Goal: Task Accomplishment & Management: Manage account settings

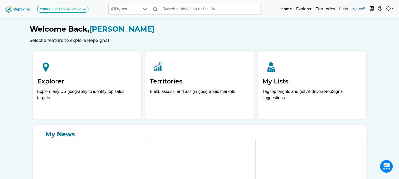
click at [355, 6] on link "News" at bounding box center [359, 9] width 17 height 11
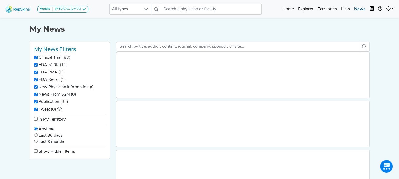
radio input "true"
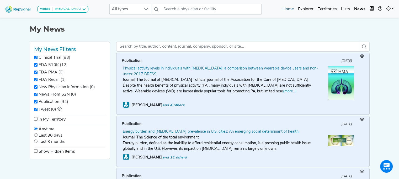
click at [288, 6] on link "Home" at bounding box center [288, 9] width 15 height 11
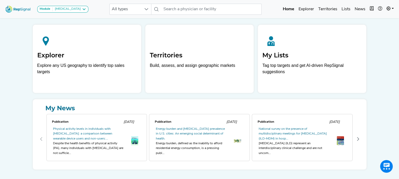
scroll to position [25, 0]
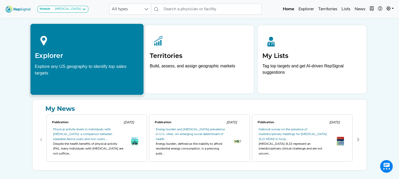
click at [126, 43] on div at bounding box center [87, 39] width 104 height 23
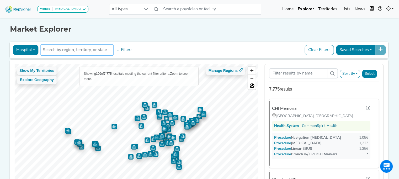
click at [76, 51] on input "text" at bounding box center [77, 50] width 68 height 6
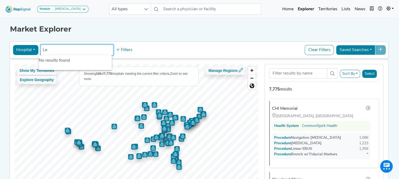
type input "L"
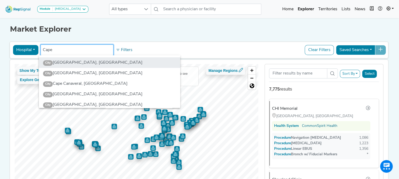
type input "Cape"
click at [70, 63] on li "City [GEOGRAPHIC_DATA], [GEOGRAPHIC_DATA]" at bounding box center [110, 62] width 142 height 11
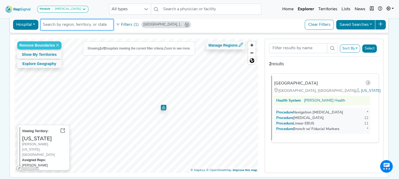
scroll to position [25, 0]
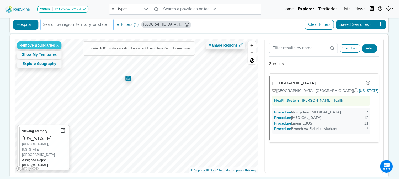
click at [84, 25] on input "text" at bounding box center [77, 25] width 68 height 6
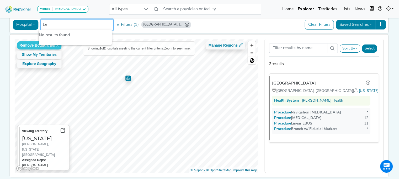
type input "L"
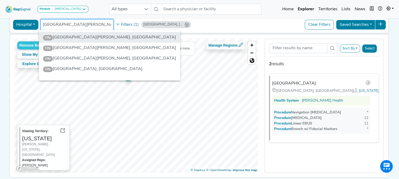
type input "[GEOGRAPHIC_DATA][PERSON_NAME]"
click at [75, 33] on li "City [GEOGRAPHIC_DATA][PERSON_NAME], [GEOGRAPHIC_DATA]" at bounding box center [110, 37] width 142 height 11
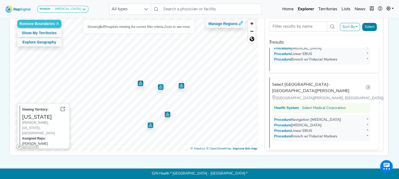
scroll to position [49, 0]
click at [148, 122] on img "Map marker" at bounding box center [151, 125] width 6 height 6
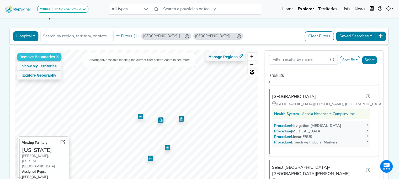
scroll to position [213, 0]
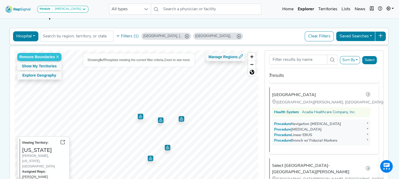
click at [160, 120] on img "Map marker" at bounding box center [161, 120] width 6 height 6
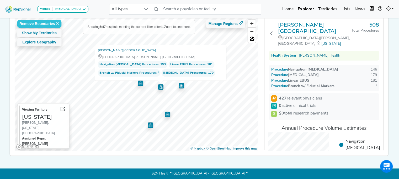
scroll to position [16, 0]
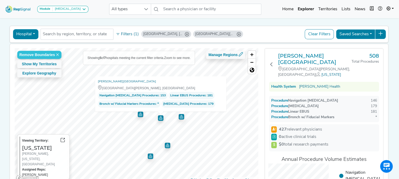
click at [167, 145] on img "Map marker" at bounding box center [168, 145] width 6 height 6
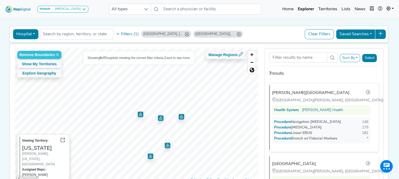
scroll to position [71, 0]
click at [159, 118] on img "Map marker" at bounding box center [161, 118] width 6 height 6
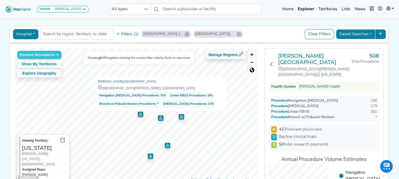
click at [149, 156] on img "Map marker" at bounding box center [151, 156] width 6 height 6
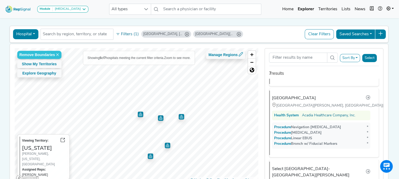
scroll to position [213, 0]
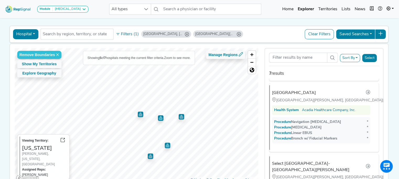
click at [158, 119] on img "Map marker" at bounding box center [161, 118] width 6 height 6
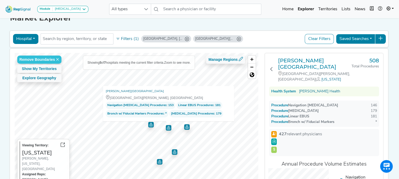
scroll to position [0, 0]
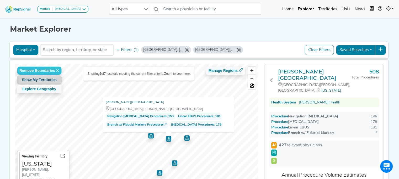
click at [45, 81] on button "Show My Territories" at bounding box center [39, 80] width 44 height 8
click at [56, 79] on icon at bounding box center [57, 79] width 3 height 3
click at [244, 25] on h1 "Market Explorer" at bounding box center [199, 29] width 379 height 9
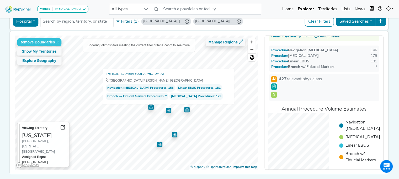
scroll to position [37, 0]
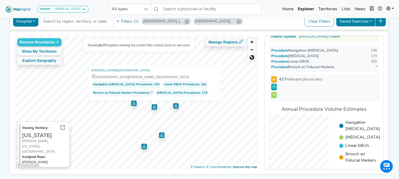
click at [393, 70] on div "Module [MEDICAL_DATA] [MEDICAL_DATA] Disposable Bronchoscope SBRT SPE TTNA [MED…" at bounding box center [199, 84] width 399 height 225
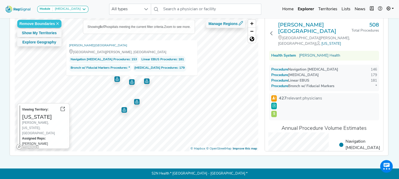
scroll to position [4, 0]
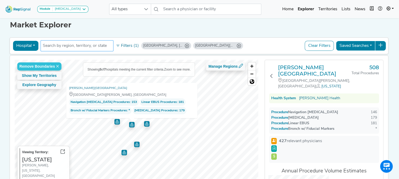
click at [83, 43] on input "text" at bounding box center [77, 46] width 68 height 6
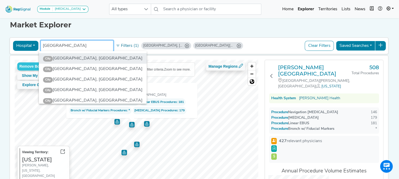
type input "[GEOGRAPHIC_DATA]"
click at [65, 55] on li "City [GEOGRAPHIC_DATA], [GEOGRAPHIC_DATA]" at bounding box center [93, 58] width 108 height 11
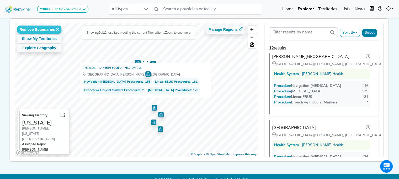
scroll to position [0, 0]
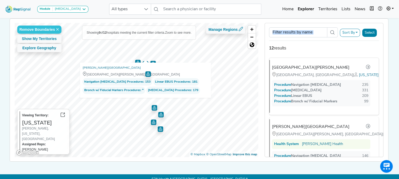
drag, startPoint x: 284, startPoint y: 41, endPoint x: 264, endPoint y: 46, distance: 20.7
click at [264, 46] on div "Sort By RepSignal Annual Procedure Volume Estimate Navigation [MEDICAL_DATA] [M…" at bounding box center [324, 90] width 125 height 134
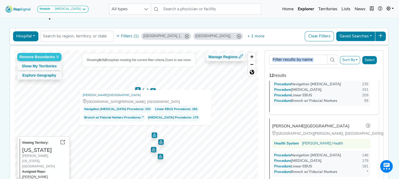
scroll to position [9, 0]
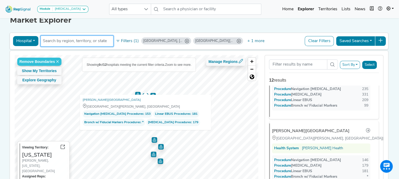
click at [83, 38] on input "text" at bounding box center [77, 41] width 68 height 6
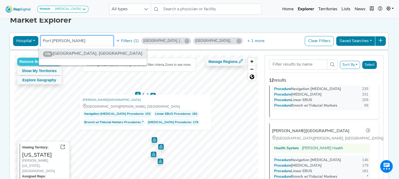
type input "Port [PERSON_NAME]"
click at [75, 50] on li "City [GEOGRAPHIC_DATA], [GEOGRAPHIC_DATA]" at bounding box center [93, 53] width 108 height 11
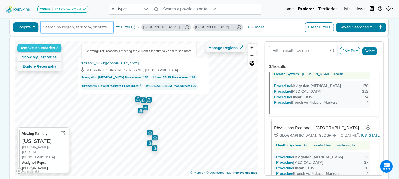
scroll to position [235, 0]
click at [369, 29] on button "Saved Searches" at bounding box center [355, 27] width 39 height 10
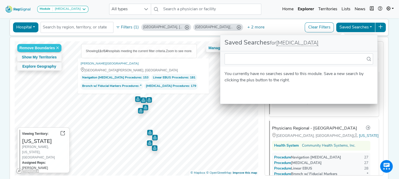
click at [369, 29] on button "Saved Searches" at bounding box center [355, 27] width 39 height 10
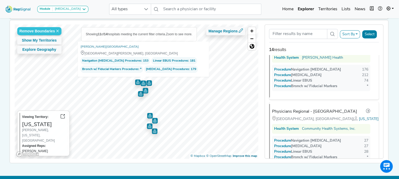
scroll to position [2, 0]
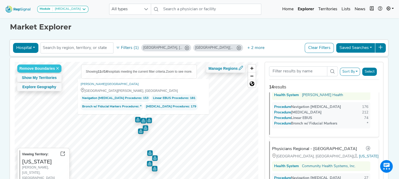
click at [30, 44] on button "Hospital" at bounding box center [25, 48] width 25 height 10
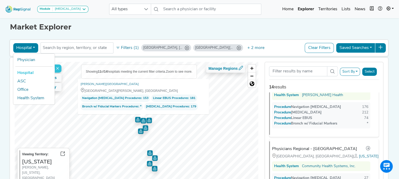
click at [30, 44] on button "Hospital" at bounding box center [25, 48] width 25 height 10
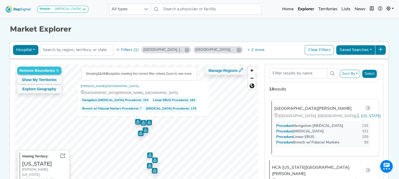
scroll to position [0, 0]
click at [367, 106] on icon at bounding box center [368, 108] width 4 height 4
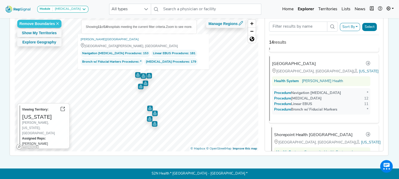
scroll to position [347, 0]
click at [323, 95] on div "Procedure [MEDICAL_DATA]" at bounding box center [300, 98] width 48 height 6
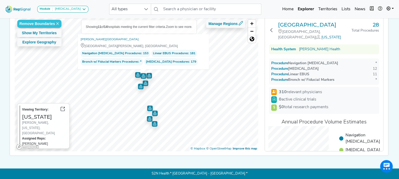
scroll to position [0, 0]
drag, startPoint x: 398, startPoint y: 99, endPoint x: 395, endPoint y: 124, distance: 24.8
click at [395, 124] on div "Module [MEDICAL_DATA] [MEDICAL_DATA] Disposable Bronchoscope SBRT SPE TTNA [MED…" at bounding box center [199, 65] width 399 height 225
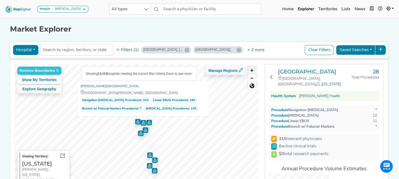
click at [253, 68] on span "Zoom in" at bounding box center [252, 70] width 8 height 8
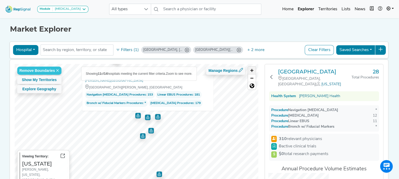
click at [253, 68] on span "Zoom in" at bounding box center [252, 70] width 8 height 8
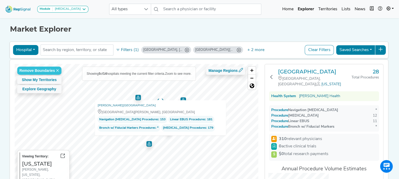
click at [139, 96] on img "Map marker" at bounding box center [138, 98] width 6 height 6
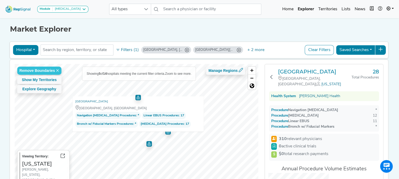
click at [155, 114] on span "Linear EBUS Procedures" at bounding box center [160, 115] width 35 height 5
click at [175, 123] on span "[MEDICAL_DATA] Procedures" at bounding box center [161, 123] width 43 height 5
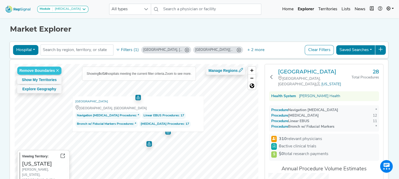
click at [111, 123] on span "Bronch w/ Fiducial Markers Procedures" at bounding box center [105, 123] width 56 height 5
click at [48, 91] on button "Explore Geography" at bounding box center [39, 89] width 44 height 8
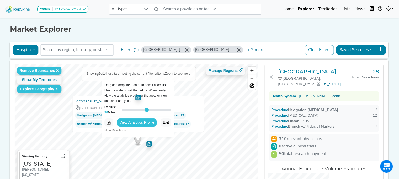
click at [142, 121] on button "View Analytics Profile" at bounding box center [137, 122] width 40 height 8
click at [285, 6] on link "Home" at bounding box center [287, 9] width 15 height 11
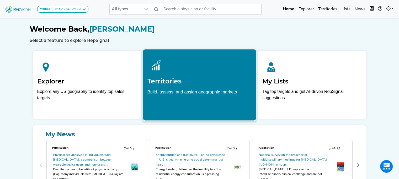
click at [200, 81] on h2 "Territories" at bounding box center [199, 81] width 104 height 8
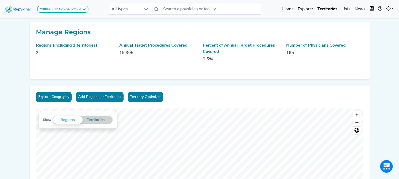
click at [140, 97] on link "Territory Optimizer" at bounding box center [145, 97] width 35 height 10
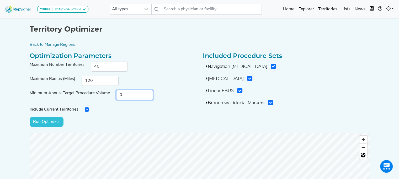
drag, startPoint x: 190, startPoint y: 93, endPoint x: 190, endPoint y: 85, distance: 7.9
click at [190, 85] on div "Optimization Parameters Maximum Number Territories 40 Maximum Radius (Miles) 12…" at bounding box center [113, 89] width 173 height 75
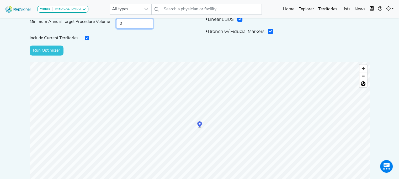
scroll to position [71, 0]
click at [363, 77] on span "Zoom out" at bounding box center [364, 75] width 8 height 7
click at [381, 50] on div "Module [MEDICAL_DATA] [MEDICAL_DATA] Disposable Bronchoscope SBRT SPE TTNA [MED…" at bounding box center [199, 79] width 399 height 300
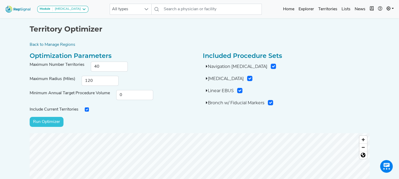
scroll to position [0, 0]
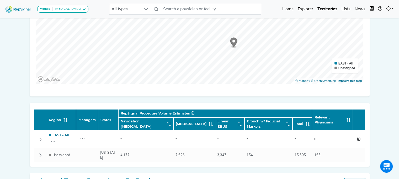
scroll to position [156, 0]
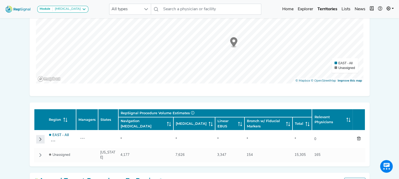
click at [40, 138] on icon "Row Collapsed" at bounding box center [40, 139] width 4 height 4
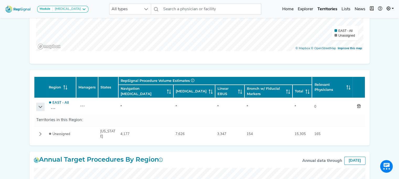
scroll to position [188, 0]
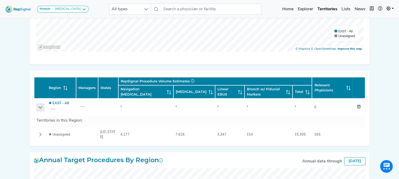
click at [38, 107] on icon "Row Expanded" at bounding box center [40, 107] width 4 height 4
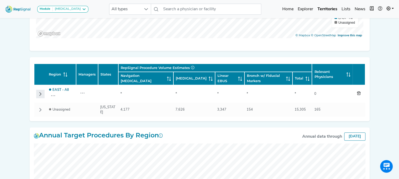
scroll to position [201, 0]
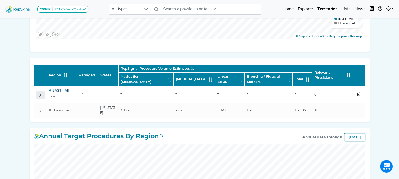
click at [60, 89] on link "EAST - All" at bounding box center [61, 90] width 16 height 3
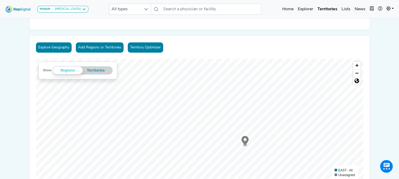
scroll to position [50, 0]
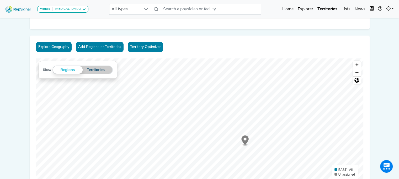
click at [96, 71] on button "Territories" at bounding box center [96, 70] width 27 height 8
click at [64, 69] on button "Regions" at bounding box center [69, 70] width 27 height 8
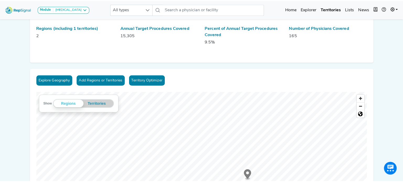
scroll to position [0, 0]
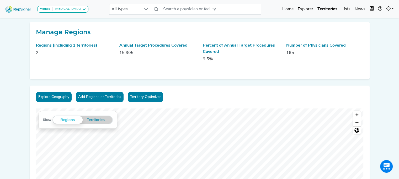
click at [111, 96] on button "Add Regions or Territories" at bounding box center [100, 97] width 48 height 10
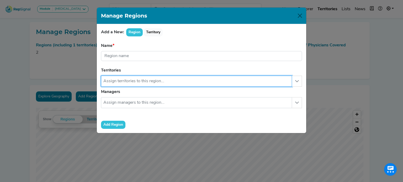
click at [166, 84] on input "text" at bounding box center [196, 81] width 191 height 11
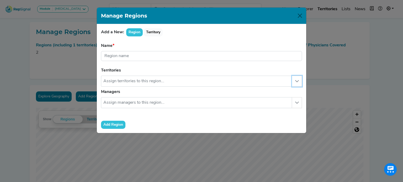
click at [297, 81] on icon "button" at bounding box center [297, 81] width 4 height 4
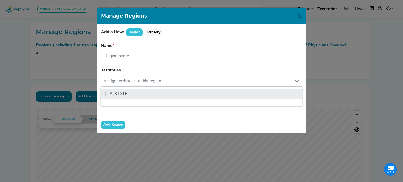
click at [113, 93] on li "[US_STATE]" at bounding box center [201, 94] width 201 height 11
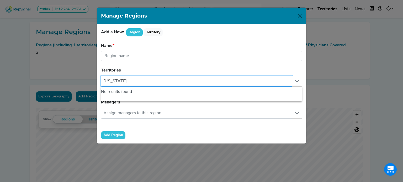
click at [171, 79] on input "[US_STATE]" at bounding box center [196, 81] width 191 height 11
type input "[US_STATE]"
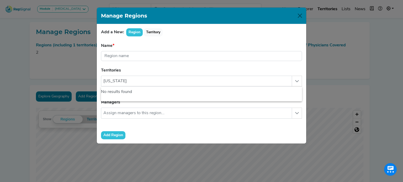
click at [170, 68] on form "Name Region name is required. Territories [US_STATE] No results found No result…" at bounding box center [201, 91] width 201 height 97
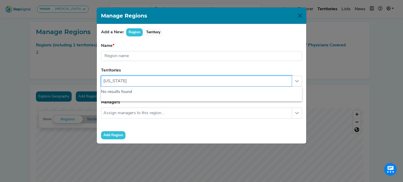
click at [140, 80] on input "[US_STATE]" at bounding box center [196, 81] width 191 height 11
drag, startPoint x: 140, startPoint y: 80, endPoint x: 103, endPoint y: 75, distance: 37.9
click at [103, 75] on form "Name Region name is required. Territories [US_STATE] No results found No result…" at bounding box center [201, 91] width 201 height 97
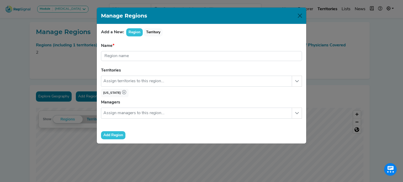
click at [159, 95] on div "[US_STATE]" at bounding box center [201, 92] width 201 height 11
click at [298, 82] on icon "button" at bounding box center [297, 81] width 4 height 4
click at [294, 111] on button "button" at bounding box center [297, 113] width 10 height 11
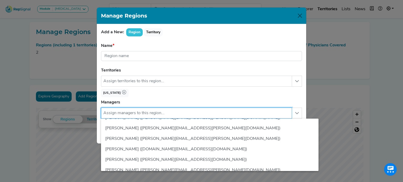
scroll to position [70, 0]
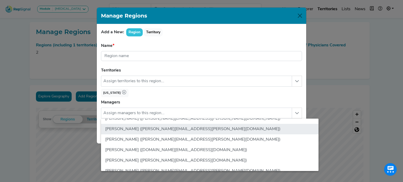
click at [221, 127] on li "[PERSON_NAME] ([PERSON_NAME][EMAIL_ADDRESS][PERSON_NAME][DOMAIN_NAME])" at bounding box center [210, 129] width 218 height 11
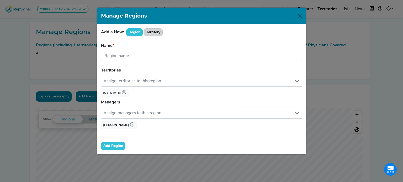
click at [150, 34] on button "Territory" at bounding box center [153, 32] width 19 height 8
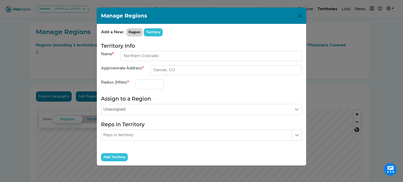
click at [132, 31] on button "Region" at bounding box center [134, 32] width 17 height 8
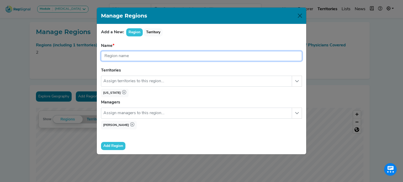
click at [135, 54] on input "text" at bounding box center [201, 56] width 201 height 10
type input "[US_STATE] & [US_STATE]"
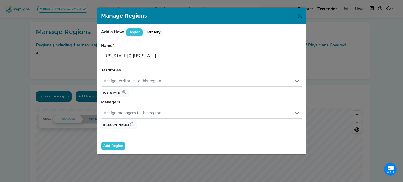
click at [139, 68] on form "Name [US_STATE] & [US_STATE] Region name is required. Territories No results fo…" at bounding box center [201, 97] width 201 height 108
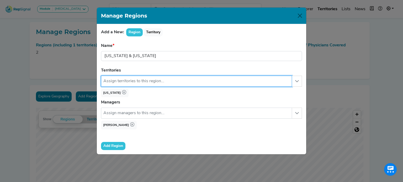
click at [147, 83] on input "text" at bounding box center [196, 81] width 191 height 11
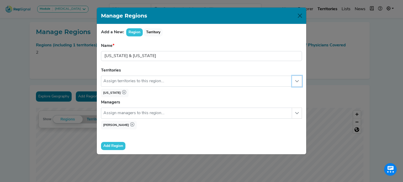
click at [296, 77] on button "button" at bounding box center [297, 81] width 10 height 11
click at [296, 81] on icon "button" at bounding box center [297, 81] width 4 height 4
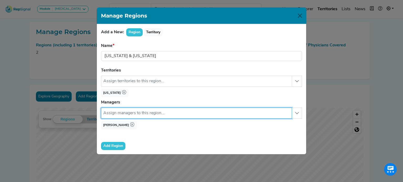
click at [190, 113] on input "text" at bounding box center [196, 113] width 191 height 11
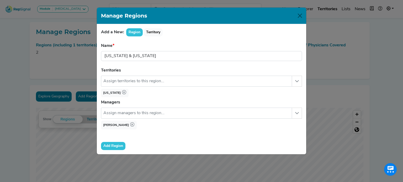
click at [114, 144] on button "Add Region" at bounding box center [113, 146] width 24 height 8
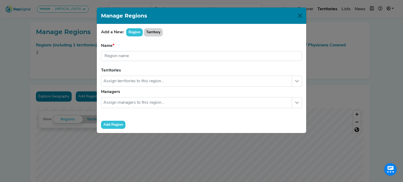
click at [152, 31] on button "Territory" at bounding box center [153, 32] width 19 height 8
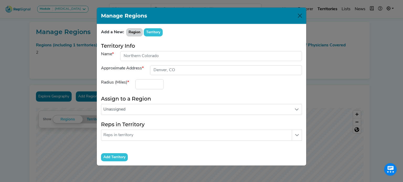
click at [129, 32] on button "Region" at bounding box center [134, 32] width 17 height 8
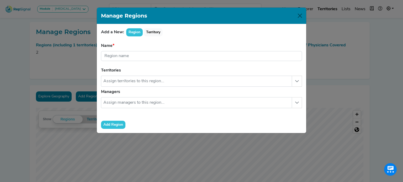
click at [154, 27] on div "Add a New: Region Territory Name Region name is required. Territories No result…" at bounding box center [202, 78] width 210 height 109
click at [153, 30] on button "Territory" at bounding box center [153, 32] width 19 height 8
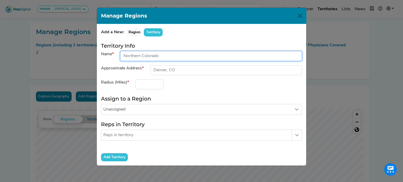
click at [160, 57] on input "input" at bounding box center [211, 56] width 182 height 10
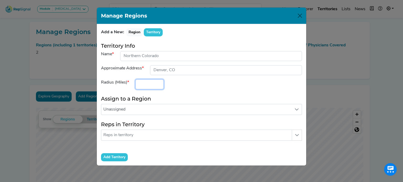
click at [218, 83] on div "Radius (Miles)" at bounding box center [201, 85] width 207 height 10
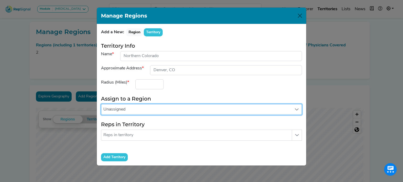
click at [192, 107] on span "Unassigned" at bounding box center [196, 109] width 191 height 11
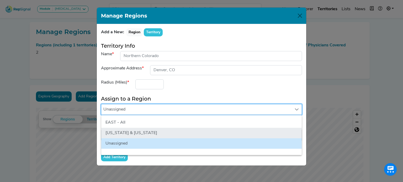
click at [168, 134] on li "[US_STATE] & [US_STATE]" at bounding box center [201, 133] width 201 height 11
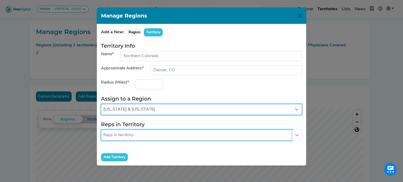
click at [144, 133] on input "text" at bounding box center [196, 135] width 191 height 11
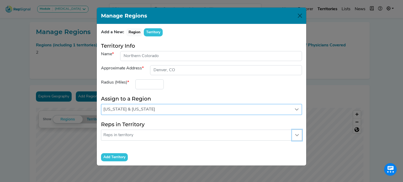
click at [295, 131] on button "button" at bounding box center [297, 135] width 10 height 11
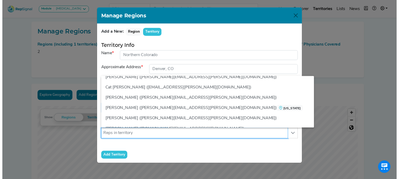
scroll to position [66, 0]
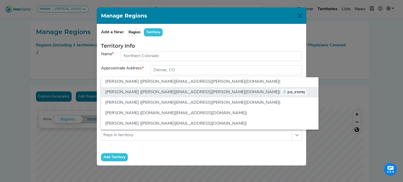
click at [177, 90] on li "[PERSON_NAME] ([PERSON_NAME][EMAIL_ADDRESS][PERSON_NAME][DOMAIN_NAME]) [US_STAT…" at bounding box center [210, 92] width 218 height 11
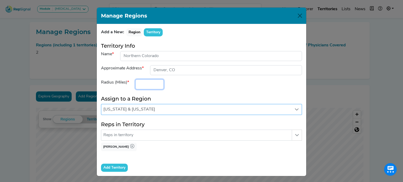
click at [145, 85] on input "number" at bounding box center [149, 85] width 28 height 10
click at [297, 15] on button "Close" at bounding box center [300, 16] width 8 height 8
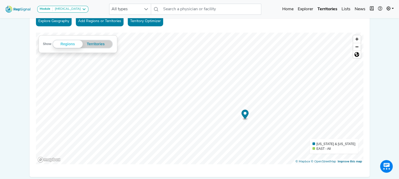
scroll to position [0, 0]
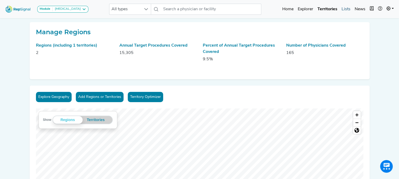
click at [349, 8] on link "Lists" at bounding box center [346, 9] width 13 height 11
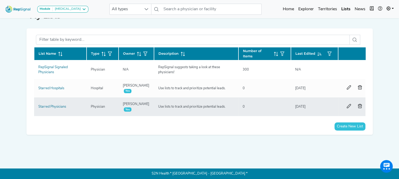
scroll to position [16, 0]
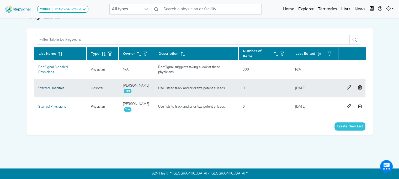
click at [53, 86] on link "Starred Hospitals" at bounding box center [51, 87] width 26 height 3
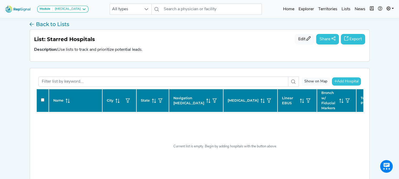
scroll to position [21, 0]
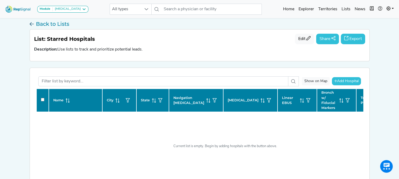
click at [32, 24] on icon at bounding box center [32, 25] width 4 height 8
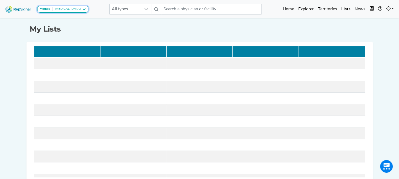
click at [64, 10] on div "[MEDICAL_DATA]" at bounding box center [67, 9] width 28 height 4
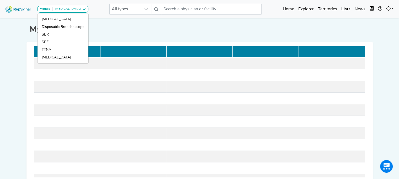
click at [231, 17] on nav "Module [MEDICAL_DATA] [MEDICAL_DATA] Disposable Bronchoscope SBRT SPE TTNA [MED…" at bounding box center [199, 9] width 399 height 18
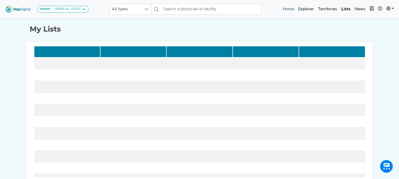
click at [287, 8] on link "Home" at bounding box center [288, 9] width 15 height 11
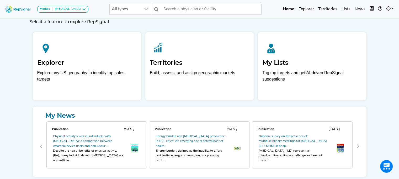
scroll to position [24, 0]
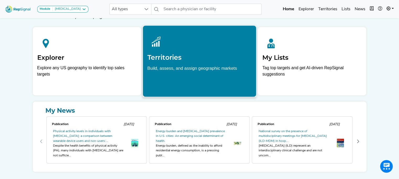
click at [188, 56] on h2 "Territories" at bounding box center [199, 57] width 104 height 8
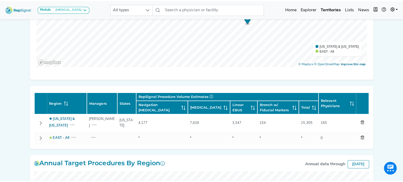
scroll to position [173, 0]
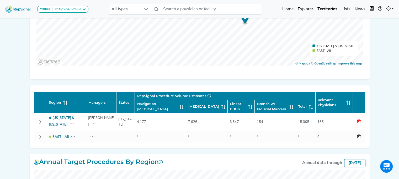
click at [360, 120] on icon "button" at bounding box center [359, 121] width 4 height 4
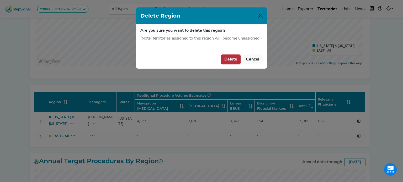
click at [228, 59] on button "Delete" at bounding box center [231, 60] width 20 height 10
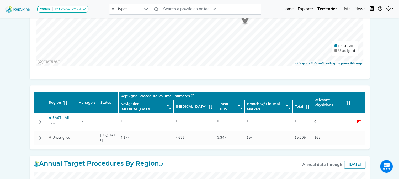
click at [360, 119] on icon "button" at bounding box center [359, 121] width 4 height 4
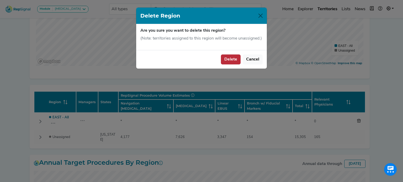
click at [229, 62] on button "Delete" at bounding box center [231, 60] width 20 height 10
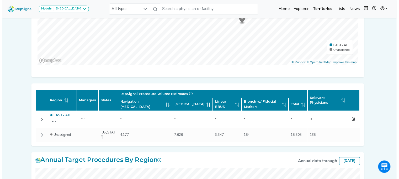
scroll to position [178, 0]
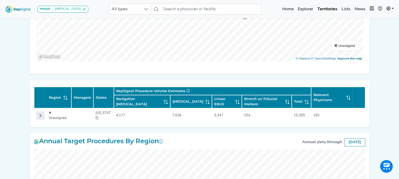
click at [42, 116] on icon "Row Collapsed" at bounding box center [40, 115] width 4 height 4
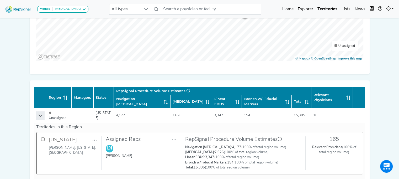
scroll to position [205, 0]
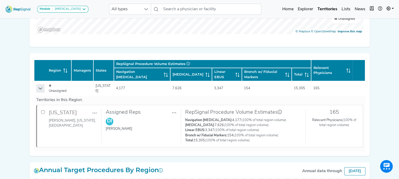
click at [41, 110] on input "checkbox" at bounding box center [42, 111] width 3 height 3
checkbox input "true"
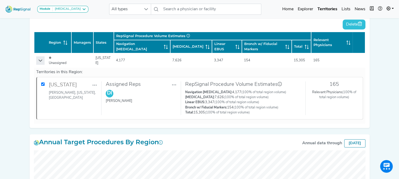
scroll to position [217, 0]
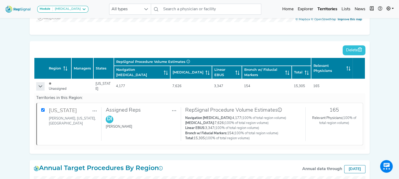
click at [171, 108] on div "Assigned Reps" at bounding box center [141, 111] width 71 height 8
click at [174, 109] on icon "button" at bounding box center [174, 110] width 4 height 4
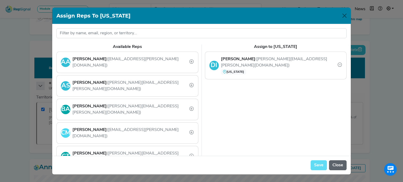
click at [338, 162] on button "Close" at bounding box center [338, 166] width 18 height 10
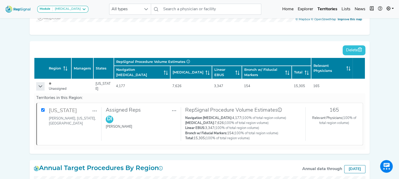
click at [38, 85] on icon "Row Expanded" at bounding box center [40, 86] width 4 height 4
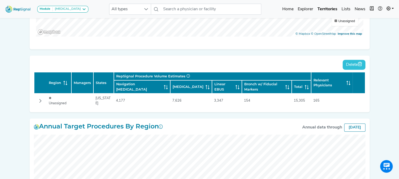
scroll to position [203, 0]
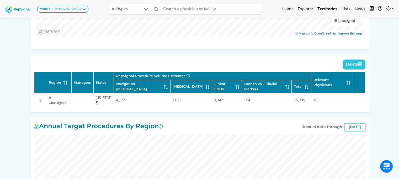
click at [51, 95] on td "Unassigned" at bounding box center [59, 100] width 25 height 14
click at [38, 99] on button "Row Collapsed" at bounding box center [40, 100] width 8 height 8
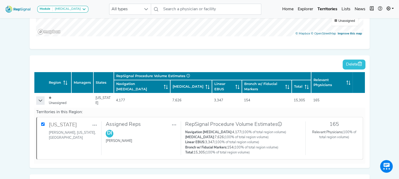
click at [114, 97] on td "4,177" at bounding box center [142, 100] width 56 height 14
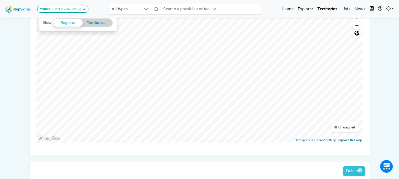
scroll to position [96, 0]
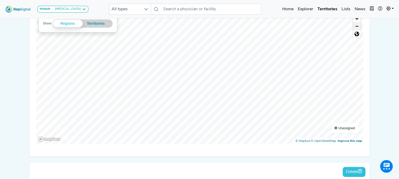
click at [357, 28] on span "Zoom out" at bounding box center [357, 26] width 8 height 7
click at [97, 20] on button "Territories" at bounding box center [96, 24] width 27 height 8
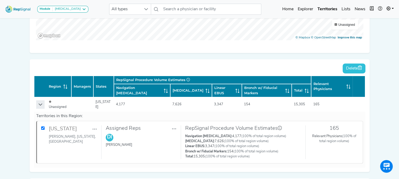
scroll to position [200, 0]
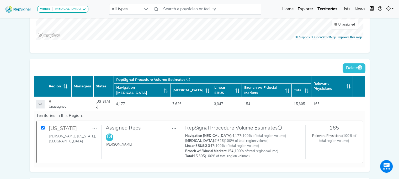
click at [108, 132] on div "Assigned Reps" at bounding box center [141, 129] width 71 height 8
click at [173, 129] on icon "button" at bounding box center [174, 128] width 4 height 4
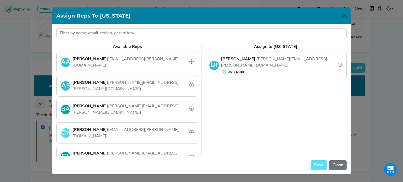
click at [318, 167] on div "Save Close" at bounding box center [201, 165] width 299 height 19
click at [339, 166] on button "Close" at bounding box center [338, 166] width 18 height 10
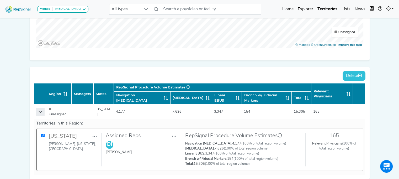
scroll to position [196, 0]
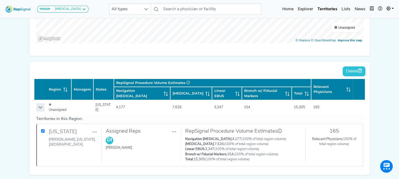
click at [39, 107] on icon "Row Expanded" at bounding box center [40, 107] width 4 height 4
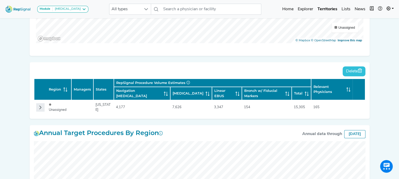
click at [39, 107] on icon "Row Collapsed" at bounding box center [40, 107] width 4 height 4
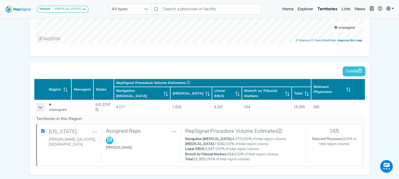
click at [42, 130] on input "checkbox" at bounding box center [42, 130] width 3 height 3
checkbox input "false"
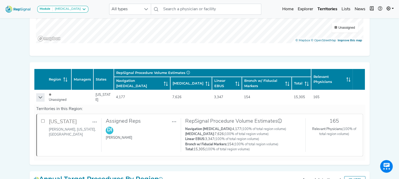
click at [41, 97] on icon "Row Expanded" at bounding box center [40, 97] width 4 height 4
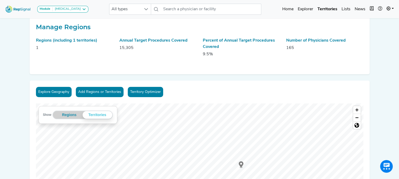
scroll to position [0, 0]
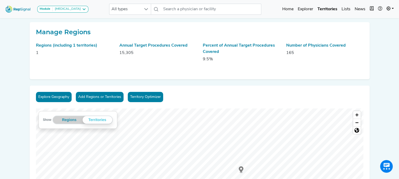
click at [100, 95] on button "Add Regions or Territories" at bounding box center [100, 97] width 48 height 10
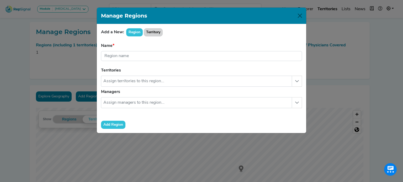
click at [153, 28] on button "Territory" at bounding box center [153, 32] width 19 height 8
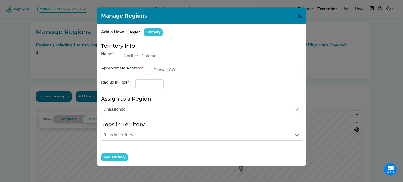
click at [301, 14] on button "Close" at bounding box center [300, 16] width 8 height 8
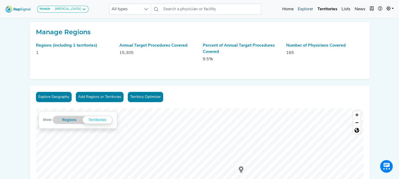
click at [307, 8] on link "Explorer" at bounding box center [306, 9] width 20 height 11
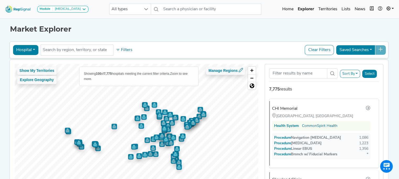
click at [25, 48] on button "Hospital" at bounding box center [25, 50] width 25 height 10
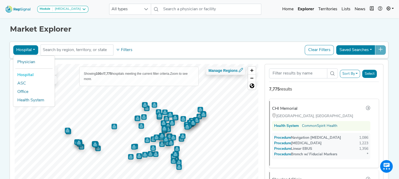
click at [27, 49] on button "Hospital" at bounding box center [25, 50] width 25 height 10
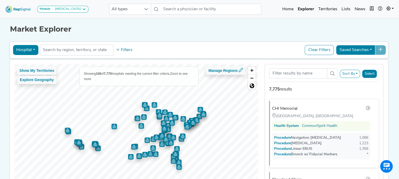
click at [27, 49] on button "Hospital" at bounding box center [25, 50] width 25 height 10
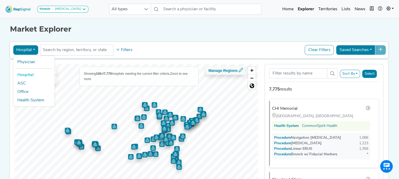
click at [26, 51] on button "Hospital" at bounding box center [25, 50] width 25 height 10
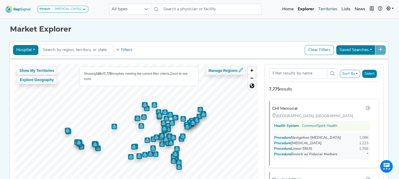
click at [330, 9] on link "Territories" at bounding box center [327, 9] width 23 height 11
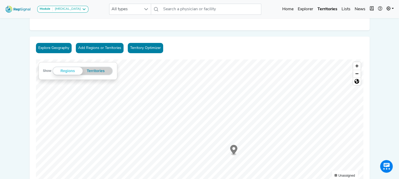
scroll to position [48, 0]
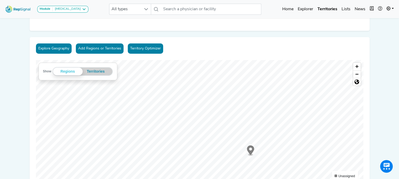
click at [252, 150] on icon "Map marker" at bounding box center [250, 149] width 7 height 9
click at [250, 132] on link "Unassigned" at bounding box center [251, 131] width 28 height 5
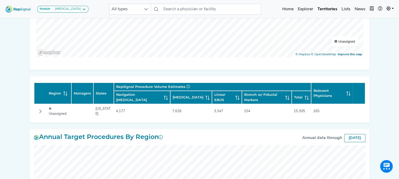
scroll to position [179, 0]
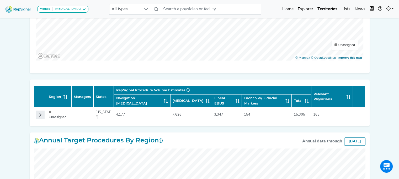
click at [37, 115] on button "Row Collapsed" at bounding box center [40, 114] width 8 height 8
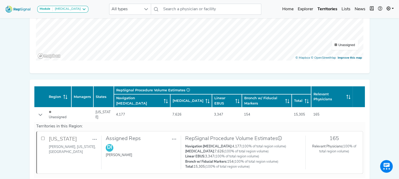
click at [43, 137] on input "checkbox" at bounding box center [42, 137] width 3 height 3
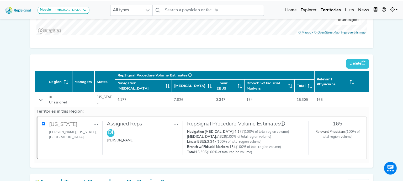
scroll to position [208, 0]
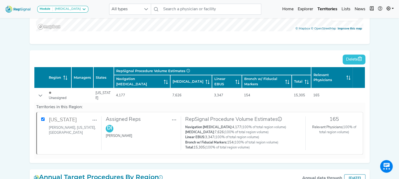
click at [353, 57] on button "Delete" at bounding box center [354, 59] width 23 height 10
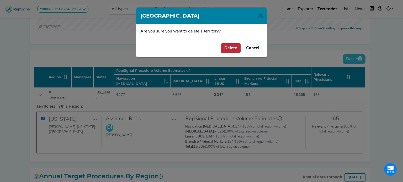
click at [236, 47] on button "Delete" at bounding box center [231, 48] width 20 height 10
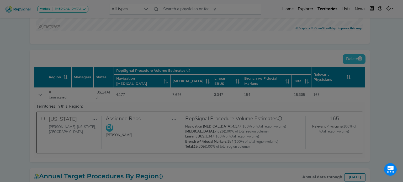
checkbox input "false"
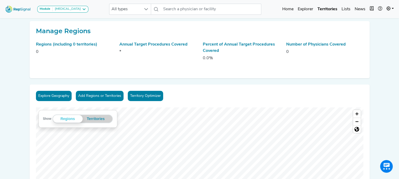
scroll to position [0, 0]
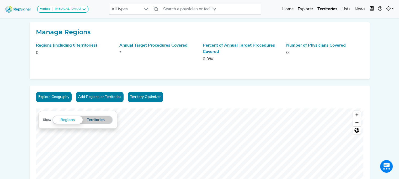
click at [100, 118] on button "Territories" at bounding box center [96, 120] width 27 height 8
click at [288, 9] on link "Home" at bounding box center [287, 9] width 15 height 11
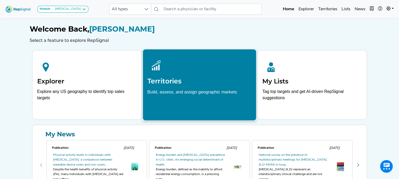
click at [176, 95] on p "Build, assess, and assign geographic markets" at bounding box center [199, 96] width 104 height 16
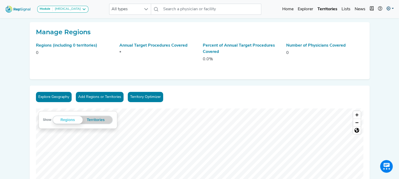
click at [385, 7] on link at bounding box center [391, 9] width 12 height 11
click at [365, 24] on link "My Account" at bounding box center [374, 22] width 41 height 11
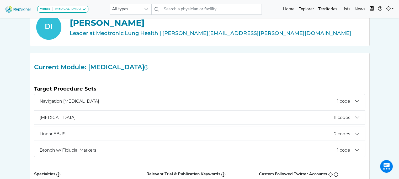
scroll to position [61, 0]
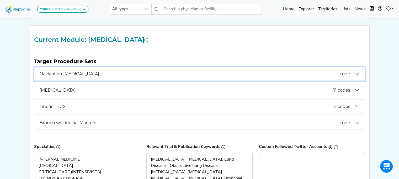
click at [180, 74] on span "Navigation [MEDICAL_DATA]" at bounding box center [189, 73] width 298 height 5
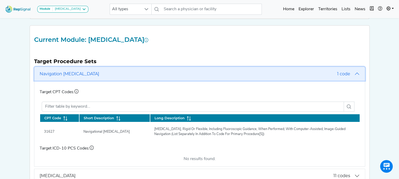
click at [180, 74] on span "Navigation [MEDICAL_DATA]" at bounding box center [189, 73] width 298 height 5
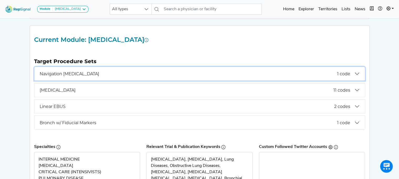
click at [180, 74] on span "Navigation [MEDICAL_DATA]" at bounding box center [189, 73] width 298 height 5
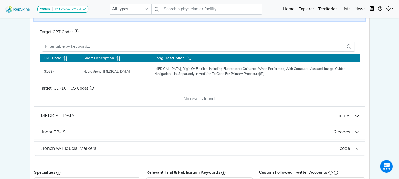
scroll to position [121, 0]
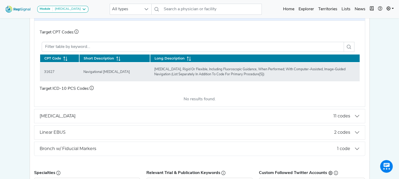
click at [284, 62] on td "[MEDICAL_DATA], Rigid Or Flexible, Including Fluoroscopic Guidance, When Perfor…" at bounding box center [255, 71] width 210 height 19
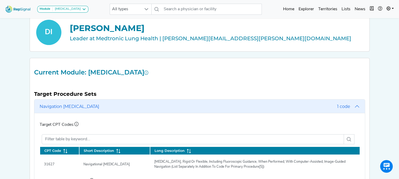
scroll to position [0, 0]
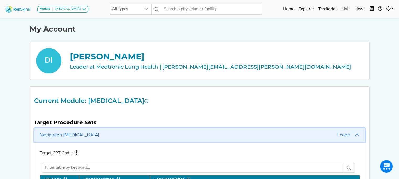
click at [358, 132] on button "Navigation [MEDICAL_DATA] 1 code" at bounding box center [199, 135] width 331 height 14
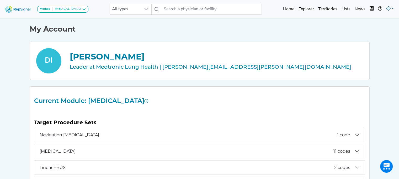
click at [388, 9] on icon at bounding box center [389, 8] width 4 height 4
click at [372, 7] on icon "button" at bounding box center [372, 8] width 4 height 4
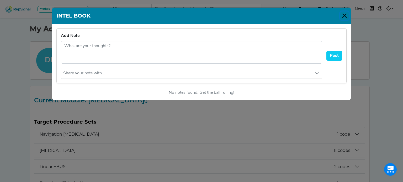
click at [342, 15] on button "Close" at bounding box center [345, 16] width 8 height 8
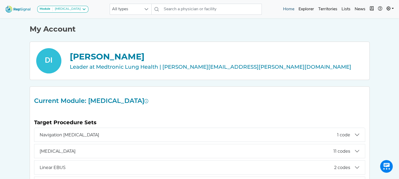
click at [290, 8] on link "Home" at bounding box center [288, 9] width 15 height 11
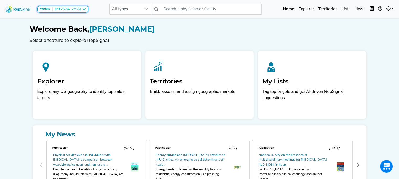
click at [76, 8] on div "Module [MEDICAL_DATA]" at bounding box center [63, 9] width 46 height 4
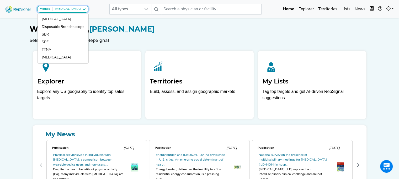
click at [76, 8] on div "Module [MEDICAL_DATA]" at bounding box center [63, 9] width 46 height 4
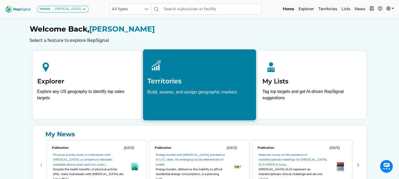
click at [190, 82] on h2 "Territories" at bounding box center [199, 81] width 104 height 8
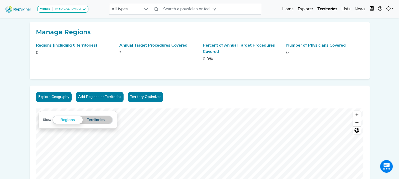
click at [103, 119] on button "Territories" at bounding box center [96, 120] width 27 height 8
click at [137, 94] on link "Territory Optimizer" at bounding box center [145, 97] width 35 height 10
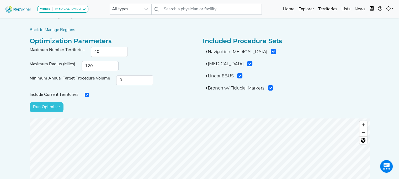
scroll to position [14, 0]
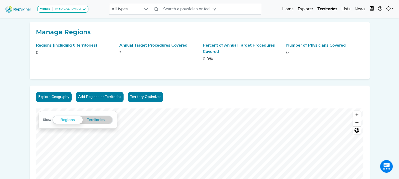
click at [103, 98] on button "Add Regions or Territories" at bounding box center [100, 97] width 48 height 10
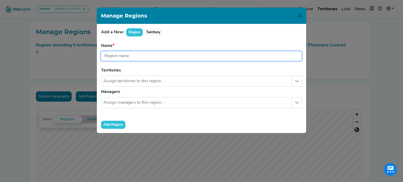
click at [127, 57] on input "text" at bounding box center [201, 56] width 201 height 10
type input "[US_STATE]"
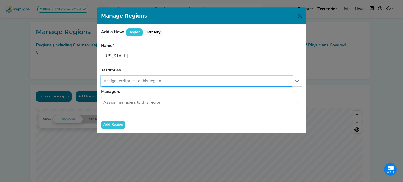
click at [132, 81] on input "text" at bounding box center [196, 81] width 191 height 11
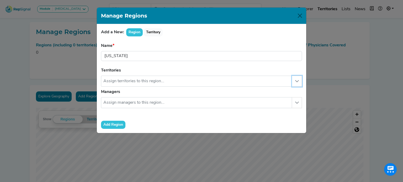
click at [297, 83] on icon "button" at bounding box center [297, 81] width 4 height 4
click at [218, 65] on form "Name [US_STATE] Region name is required. Territories No results found No result…" at bounding box center [201, 86] width 201 height 86
click at [187, 70] on form "Name [US_STATE] Region name is required. Territories No results found No result…" at bounding box center [201, 86] width 201 height 86
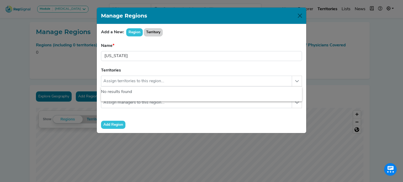
click at [153, 31] on button "Territory" at bounding box center [153, 32] width 19 height 8
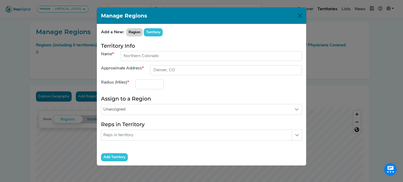
click at [139, 33] on button "Region" at bounding box center [134, 32] width 17 height 8
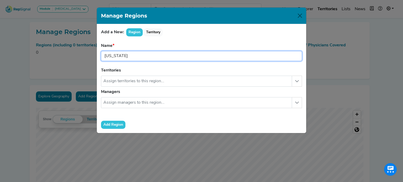
drag, startPoint x: 122, startPoint y: 55, endPoint x: 88, endPoint y: 53, distance: 34.2
click at [88, 53] on div "Manage Regions Add a New: Region Territory Name [US_STATE] Region name is requi…" at bounding box center [201, 91] width 403 height 182
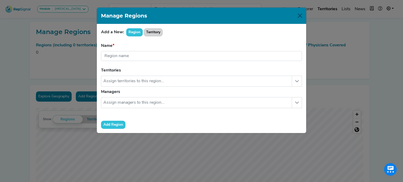
click at [153, 32] on button "Territory" at bounding box center [153, 32] width 19 height 8
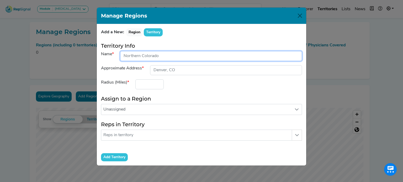
click at [155, 60] on input "input" at bounding box center [211, 56] width 182 height 10
type input "[US_STATE]"
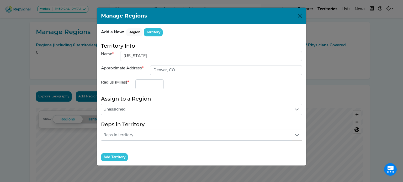
click at [172, 44] on h5 "Territory Info" at bounding box center [201, 46] width 201 height 6
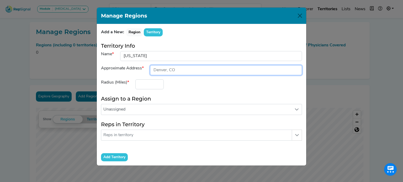
click at [169, 68] on input "input" at bounding box center [226, 70] width 152 height 10
type input "[PERSON_NAME], [GEOGRAPHIC_DATA]"
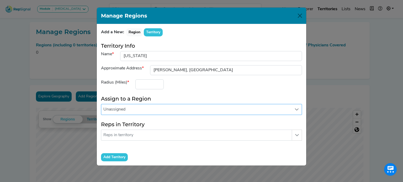
click at [170, 108] on span "Unassigned" at bounding box center [196, 109] width 191 height 11
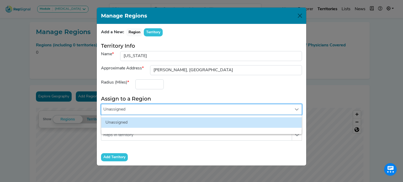
click at [170, 108] on span "Unassigned" at bounding box center [196, 109] width 191 height 11
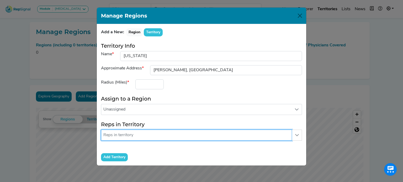
click at [159, 137] on input "text" at bounding box center [196, 135] width 191 height 11
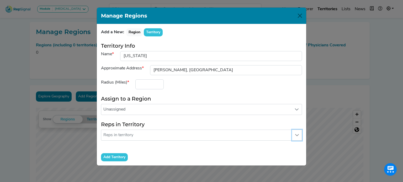
click at [296, 136] on icon "button" at bounding box center [297, 135] width 4 height 4
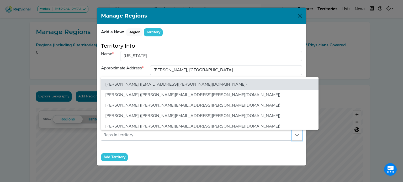
click at [296, 137] on button "button" at bounding box center [297, 135] width 10 height 11
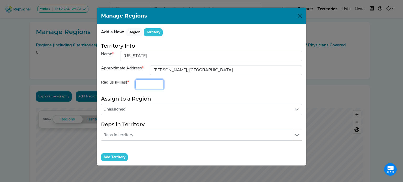
click at [143, 87] on input "number" at bounding box center [149, 85] width 28 height 10
type input "400"
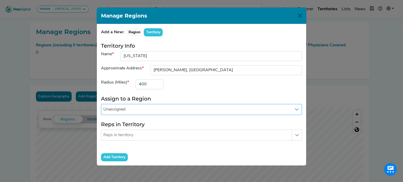
click at [145, 108] on span "Unassigned" at bounding box center [196, 109] width 191 height 11
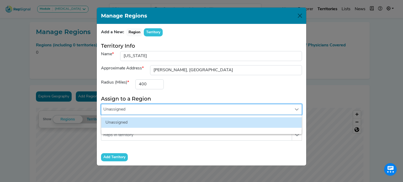
click at [145, 108] on span "Unassigned" at bounding box center [196, 109] width 191 height 11
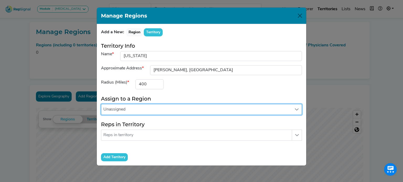
click at [145, 108] on span "Unassigned" at bounding box center [196, 109] width 191 height 11
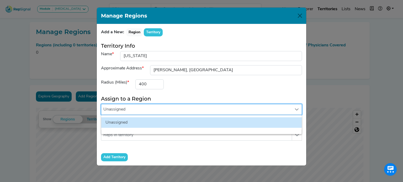
click at [145, 108] on span "Unassigned" at bounding box center [196, 109] width 191 height 11
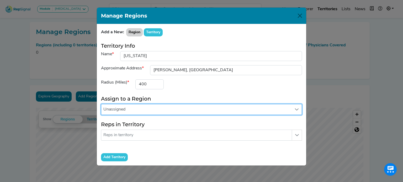
click at [130, 30] on button "Region" at bounding box center [134, 32] width 17 height 8
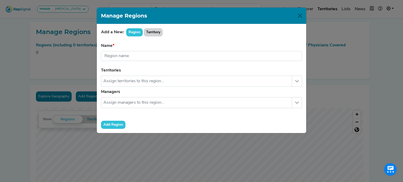
click at [157, 32] on button "Territory" at bounding box center [153, 32] width 19 height 8
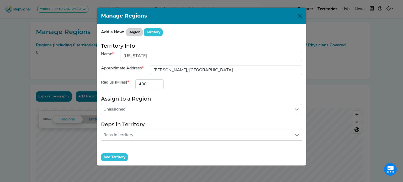
click at [137, 32] on button "Region" at bounding box center [134, 32] width 17 height 8
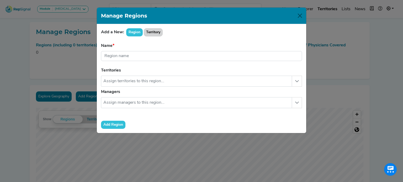
click at [155, 31] on button "Territory" at bounding box center [153, 32] width 19 height 8
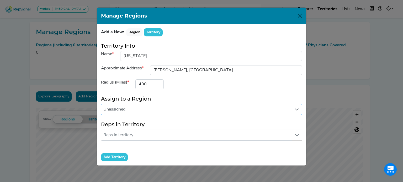
click at [180, 108] on span "Unassigned" at bounding box center [196, 109] width 191 height 11
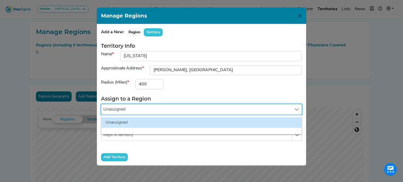
click at [180, 108] on span "Unassigned" at bounding box center [196, 109] width 191 height 11
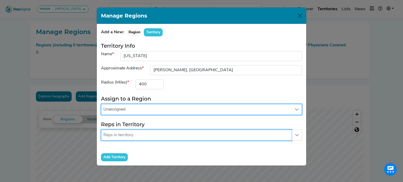
click at [171, 134] on input "text" at bounding box center [196, 135] width 191 height 11
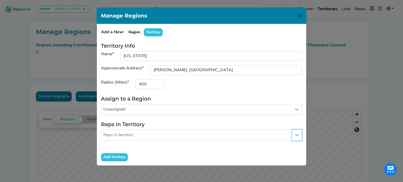
click at [296, 136] on icon "button" at bounding box center [297, 135] width 4 height 4
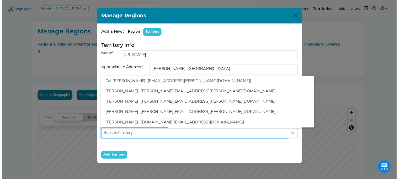
scroll to position [55, 0]
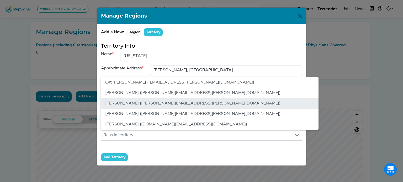
click at [165, 103] on li "[PERSON_NAME] ([PERSON_NAME][EMAIL_ADDRESS][PERSON_NAME][DOMAIN_NAME])" at bounding box center [210, 103] width 218 height 11
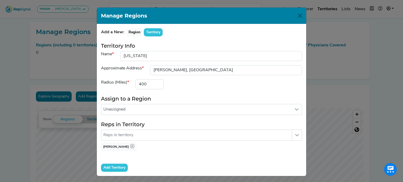
click at [116, 166] on input "Add Territory" at bounding box center [114, 168] width 27 height 8
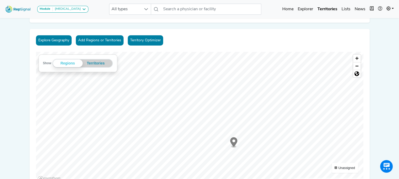
scroll to position [56, 0]
click at [355, 56] on span "Zoom in" at bounding box center [357, 59] width 8 height 8
click at [358, 65] on span "Zoom out" at bounding box center [357, 65] width 8 height 7
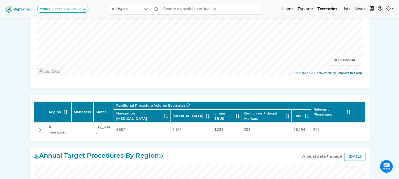
scroll to position [175, 0]
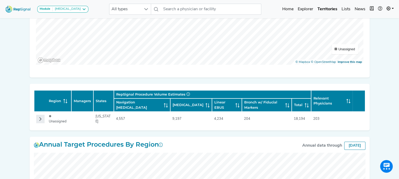
click at [40, 117] on icon "Row Collapsed" at bounding box center [40, 119] width 4 height 4
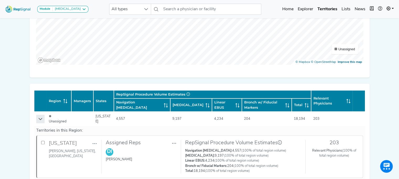
click at [39, 118] on icon "Row Expanded" at bounding box center [41, 119] width 4 height 2
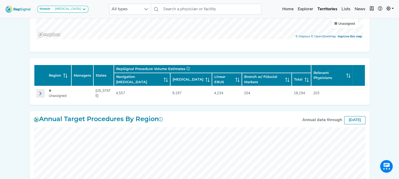
scroll to position [200, 0]
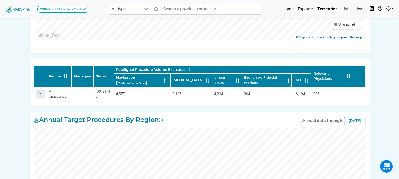
click at [37, 93] on button "Row Collapsed" at bounding box center [40, 94] width 8 height 8
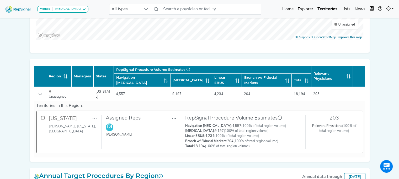
click at [117, 92] on td "4,557" at bounding box center [142, 94] width 56 height 14
click at [41, 94] on icon "Row Expanded" at bounding box center [40, 94] width 4 height 4
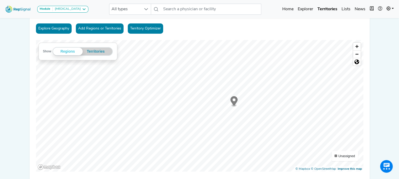
scroll to position [89, 0]
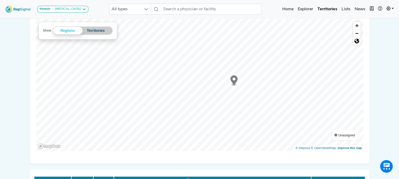
click at [101, 32] on button "Territories" at bounding box center [96, 31] width 27 height 8
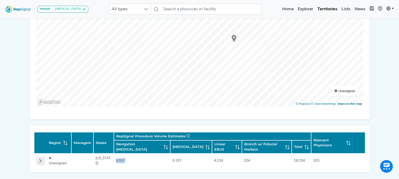
scroll to position [131, 0]
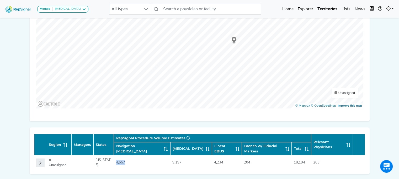
click at [137, 158] on td "4,557" at bounding box center [142, 162] width 56 height 14
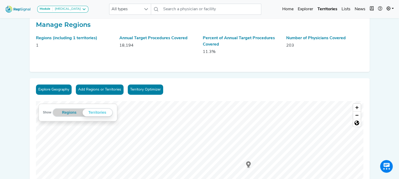
scroll to position [0, 0]
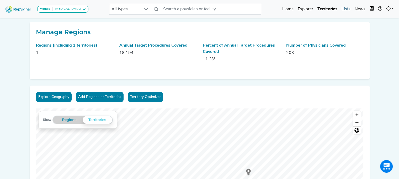
click at [344, 7] on link "Lists" at bounding box center [346, 9] width 13 height 11
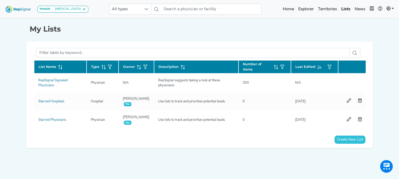
click at [342, 143] on button "Create New List" at bounding box center [350, 139] width 31 height 8
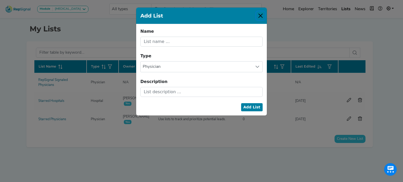
click at [260, 15] on button "Close" at bounding box center [261, 16] width 8 height 8
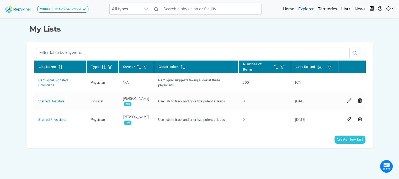
click at [306, 9] on link "Explorer" at bounding box center [306, 9] width 20 height 11
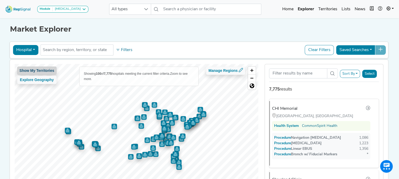
click at [36, 69] on button "Show My Territories" at bounding box center [37, 70] width 40 height 8
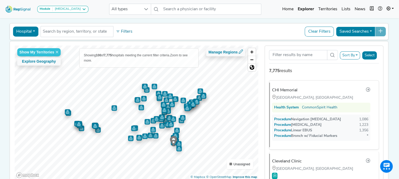
scroll to position [18, 0]
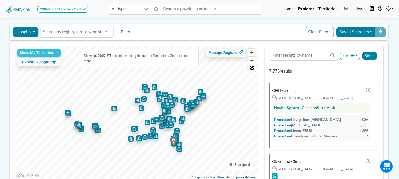
click at [32, 32] on button "Hospital" at bounding box center [25, 32] width 25 height 10
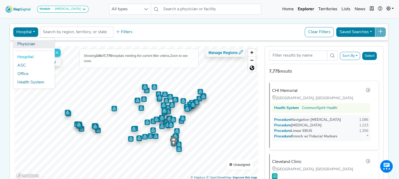
click at [31, 45] on link "Physician" at bounding box center [33, 44] width 41 height 8
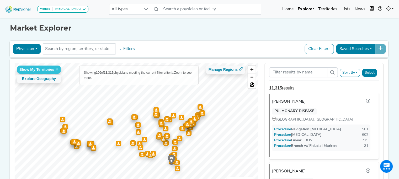
scroll to position [0, 0]
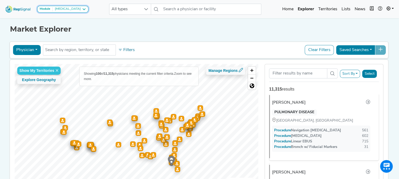
click at [65, 8] on div "[MEDICAL_DATA]" at bounding box center [67, 9] width 28 height 4
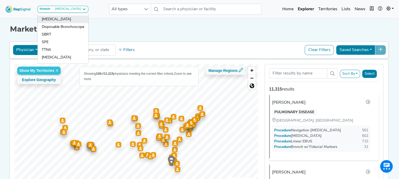
click at [60, 18] on link "[MEDICAL_DATA]" at bounding box center [63, 19] width 51 height 8
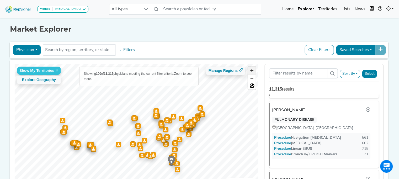
click at [252, 68] on span "Zoom in" at bounding box center [252, 70] width 8 height 8
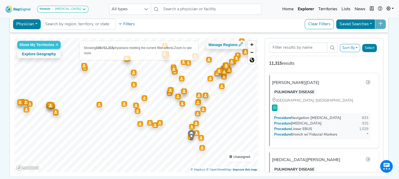
scroll to position [27, 4]
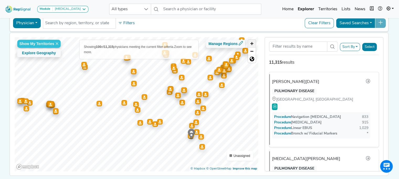
click at [251, 43] on span "Zoom in" at bounding box center [252, 44] width 8 height 8
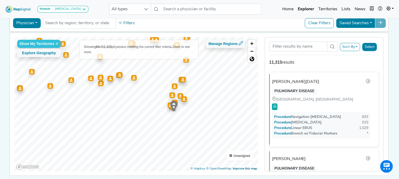
click at [111, 43] on div "Show My Territories Explore Geography Showing 84 of 11,315 physicians meeting t…" at bounding box center [136, 104] width 244 height 134
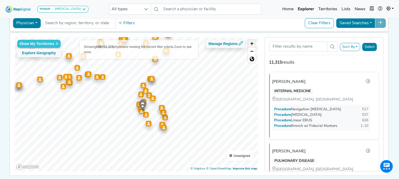
click at [250, 43] on span "Zoom in" at bounding box center [252, 44] width 8 height 8
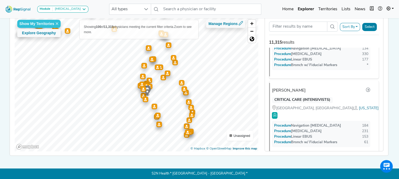
scroll to position [485, 0]
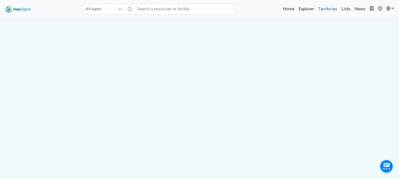
click at [326, 10] on link "Territories" at bounding box center [327, 9] width 23 height 11
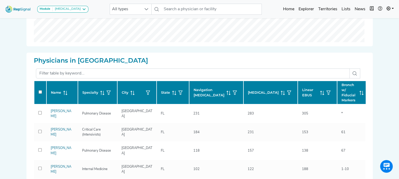
scroll to position [131, 0]
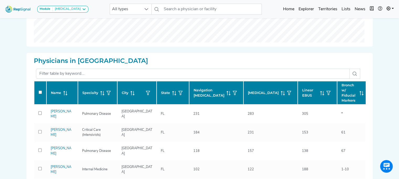
click at [227, 92] on icon at bounding box center [229, 93] width 4 height 4
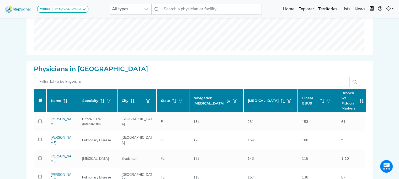
scroll to position [0, 0]
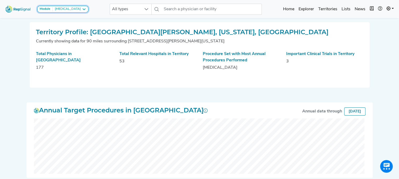
click at [66, 9] on div "[MEDICAL_DATA]" at bounding box center [67, 9] width 28 height 4
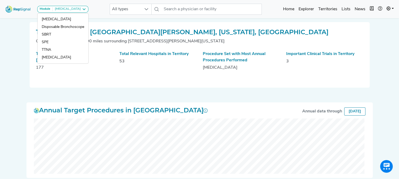
click at [160, 79] on div "Total Physicians in Territory 177 Total Relevant Hospitals in Territory 53 Proc…" at bounding box center [200, 66] width 334 height 30
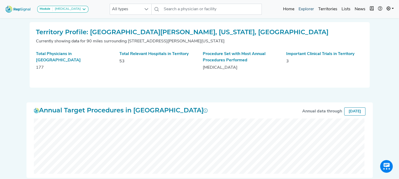
click at [307, 6] on link "Explorer" at bounding box center [307, 9] width 20 height 11
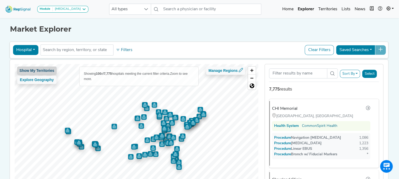
click at [39, 72] on button "Show My Territories" at bounding box center [37, 70] width 40 height 8
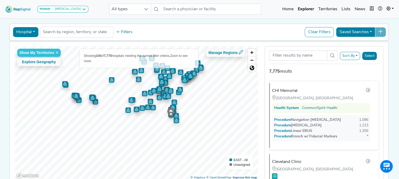
scroll to position [18, 0]
click at [40, 53] on button "Show My Territories" at bounding box center [39, 53] width 44 height 8
click at [40, 53] on button "Show My Territories" at bounding box center [37, 53] width 40 height 8
click at [331, 8] on link "Territories" at bounding box center [327, 9] width 23 height 11
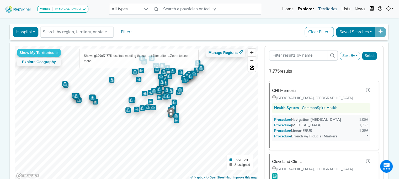
click at [331, 8] on link "Territories" at bounding box center [327, 9] width 23 height 11
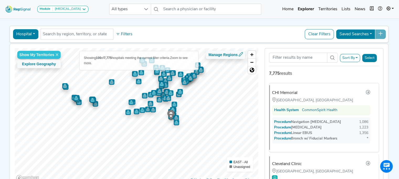
scroll to position [0, 0]
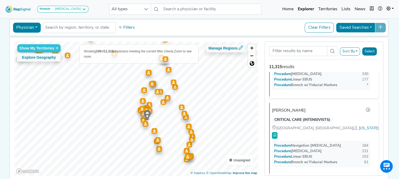
scroll to position [21, 4]
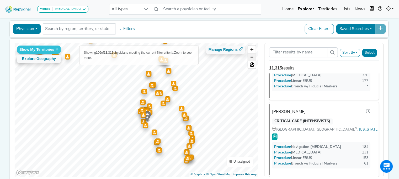
click at [250, 55] on span "Zoom out" at bounding box center [252, 56] width 8 height 7
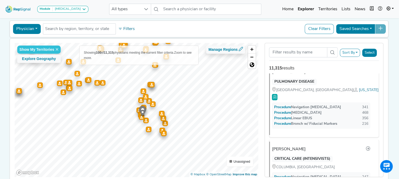
scroll to position [0, 0]
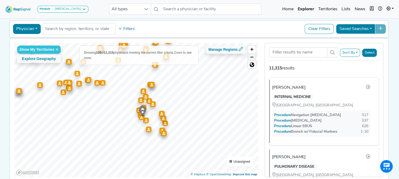
click at [248, 59] on span "Zoom out" at bounding box center [252, 56] width 8 height 7
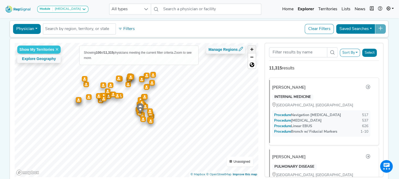
click at [249, 48] on span "Zoom in" at bounding box center [252, 49] width 8 height 8
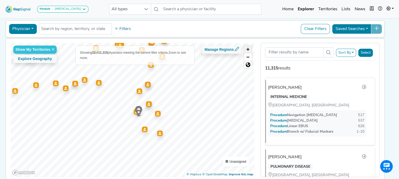
click at [249, 48] on span "Zoom in" at bounding box center [248, 49] width 8 height 8
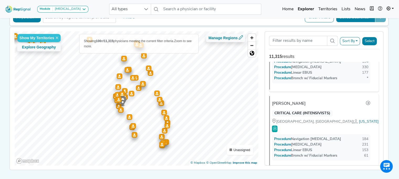
scroll to position [398, 0]
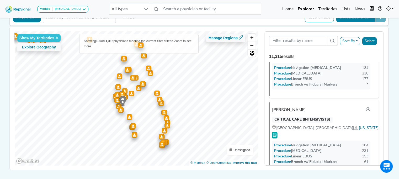
click at [354, 39] on button "Sort By" at bounding box center [350, 41] width 20 height 8
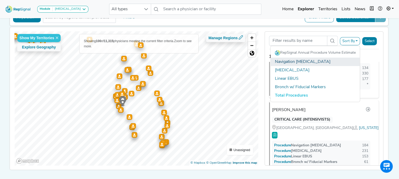
click at [309, 61] on link "Navigation [MEDICAL_DATA]" at bounding box center [315, 61] width 89 height 8
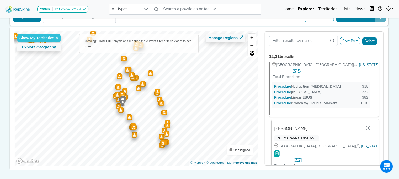
scroll to position [142, 0]
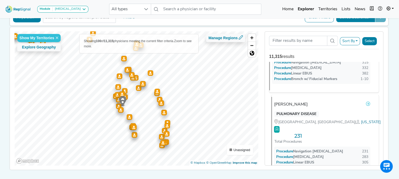
click at [366, 101] on icon at bounding box center [368, 103] width 4 height 4
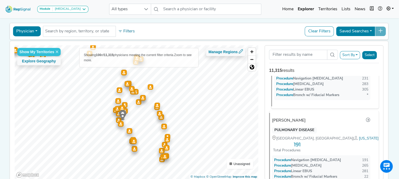
scroll to position [228, 0]
click at [339, 155] on div "Procedure Navigation Bronchoscopy 191 Procedure Transbronchial Biopsy 265 Proce…" at bounding box center [321, 168] width 98 height 26
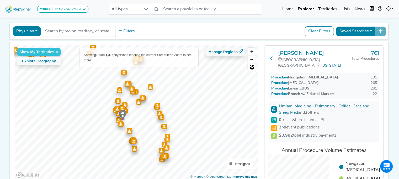
click at [270, 56] on icon at bounding box center [272, 58] width 4 height 4
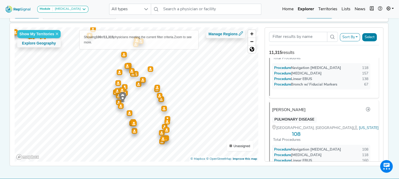
scroll to position [1415, 0]
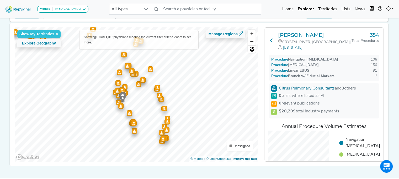
click at [270, 38] on icon at bounding box center [272, 40] width 4 height 4
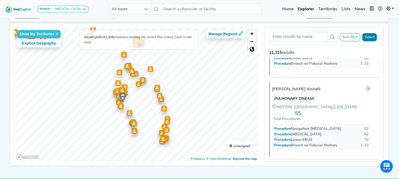
scroll to position [3977, 0]
